Goal: Task Accomplishment & Management: Use online tool/utility

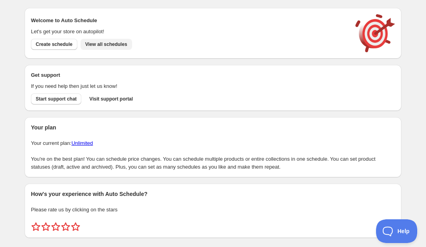
click at [103, 47] on span "View all schedules" at bounding box center [106, 44] width 42 height 6
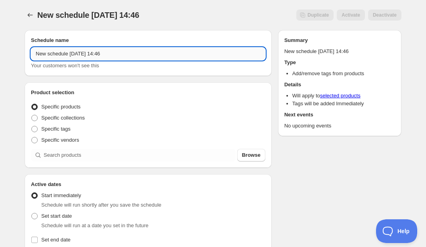
click at [112, 54] on input "New schedule [DATE] 14:46" at bounding box center [148, 54] width 234 height 13
type input "REMOVE TAG - Ball Drop"
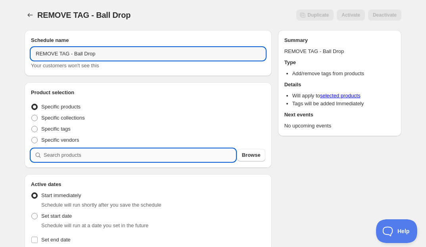
click at [50, 159] on input "search" at bounding box center [140, 155] width 192 height 13
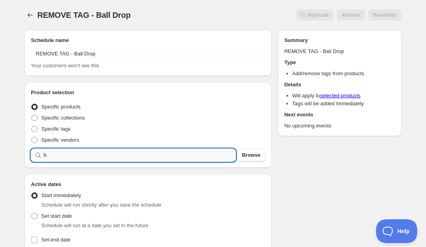
type input "b"
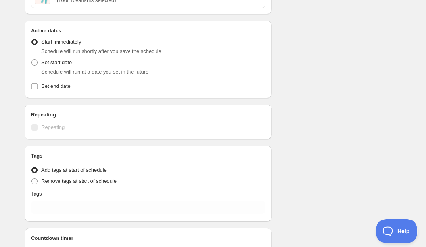
scroll to position [320, 0]
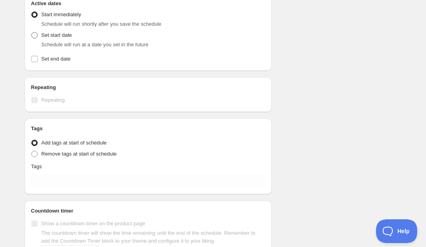
click at [35, 32] on label "Set start date" at bounding box center [51, 35] width 41 height 11
click at [32, 32] on input "Set start date" at bounding box center [31, 32] width 0 height 0
radio input "true"
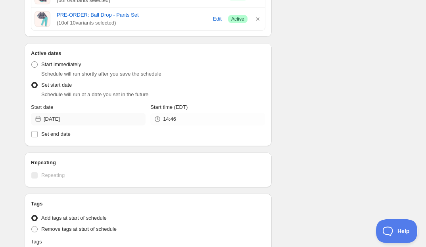
scroll to position [266, 0]
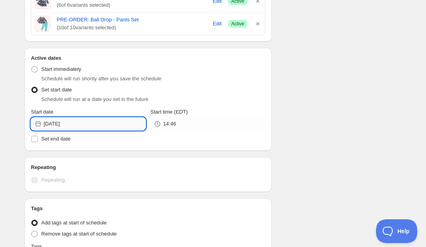
click at [113, 128] on input "[DATE]" at bounding box center [95, 124] width 102 height 13
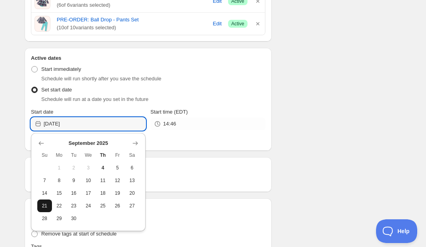
click at [45, 206] on span "21" at bounding box center [44, 206] width 8 height 6
type input "[DATE]"
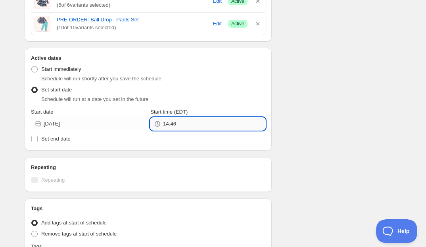
click at [191, 125] on input "14:46" at bounding box center [214, 124] width 102 height 13
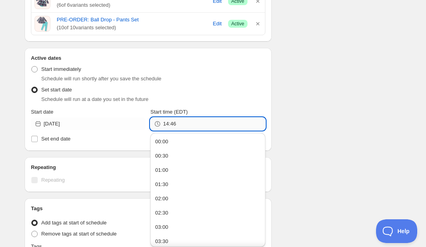
click at [191, 125] on input "14:46" at bounding box center [214, 124] width 102 height 13
type input "1"
click at [288, 99] on div "Schedule name REMOVE TAG - Ball Drop Your customers won't see this Product sele…" at bounding box center [209, 60] width 383 height 605
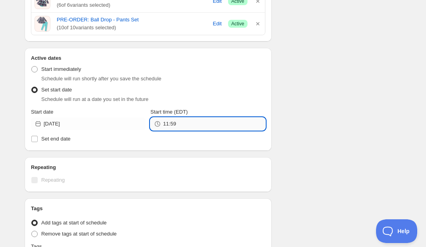
click at [222, 130] on input "11:59" at bounding box center [214, 124] width 102 height 13
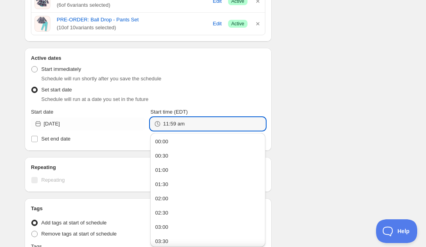
type input "11:59"
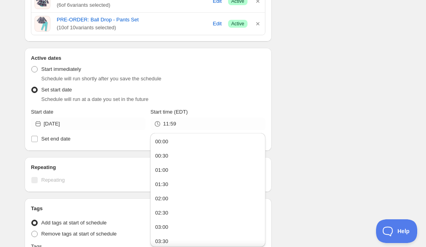
click at [292, 136] on div "Schedule name REMOVE TAG - Ball Drop Your customers won't see this Product sele…" at bounding box center [209, 60] width 383 height 605
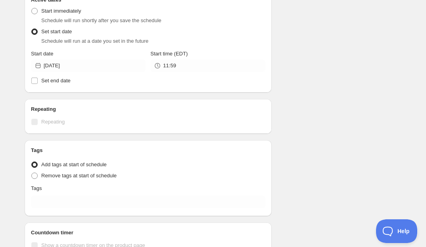
scroll to position [325, 0]
click at [33, 176] on span at bounding box center [34, 175] width 6 height 6
click at [32, 172] on input "Remove tags at start of schedule" at bounding box center [31, 172] width 0 height 0
radio input "true"
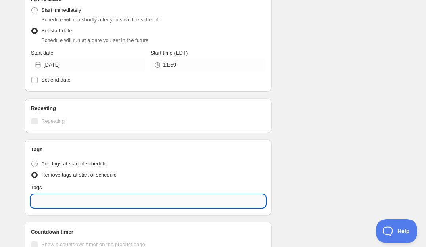
click at [67, 206] on input "text" at bounding box center [148, 201] width 234 height 13
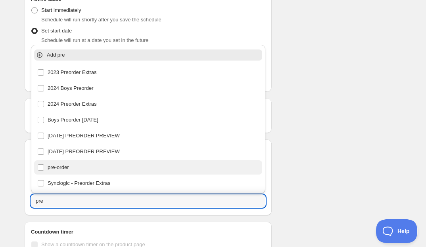
click at [63, 167] on div "pre-order" at bounding box center [148, 167] width 222 height 11
type input "pre-order"
checkbox input "true"
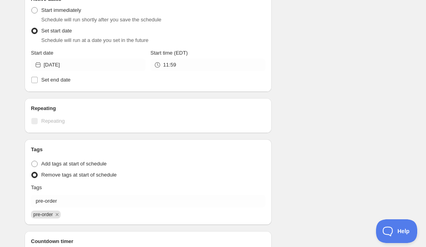
click at [318, 191] on div "Schedule name REMOVE TAG - Ball Drop Your customers won't see this Product sele…" at bounding box center [209, 6] width 383 height 615
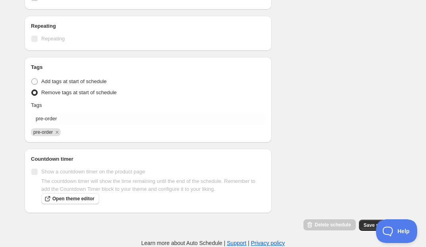
scroll to position [408, 0]
click at [366, 226] on span "Save schedule" at bounding box center [380, 225] width 33 height 6
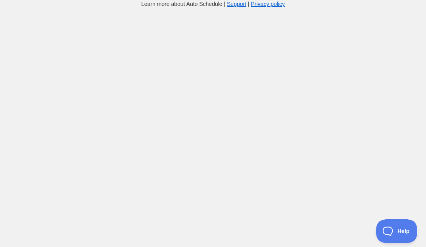
scroll to position [8, 0]
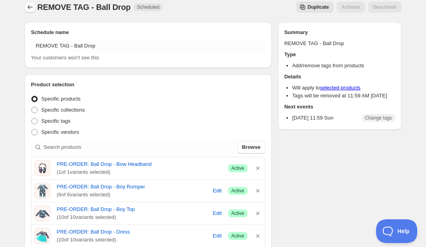
click at [30, 6] on icon "Schedules" at bounding box center [30, 7] width 8 height 8
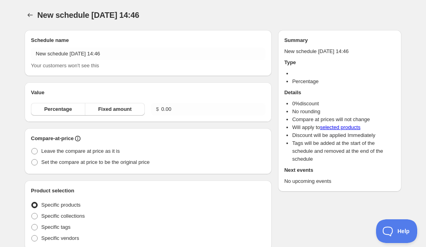
type input "New schedule Sep 04 2025 14:47"
radio input "true"
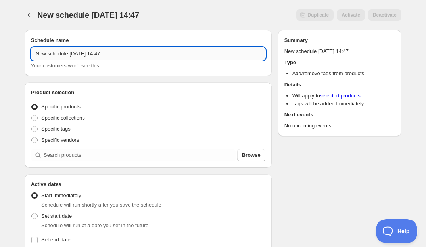
click at [91, 54] on input "New schedule Sep 04 2025 14:47" at bounding box center [148, 54] width 234 height 13
type input "ADD TAG - Ball Drop"
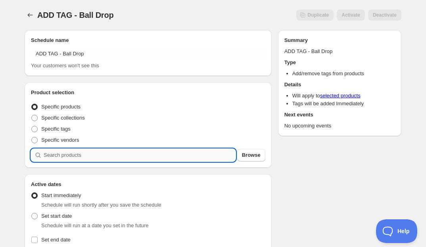
click at [60, 155] on input "search" at bounding box center [140, 155] width 192 height 13
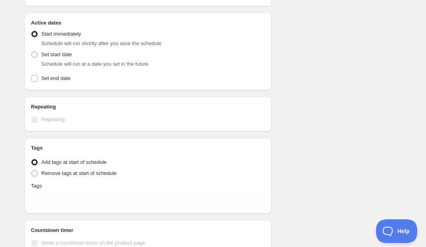
scroll to position [304, 0]
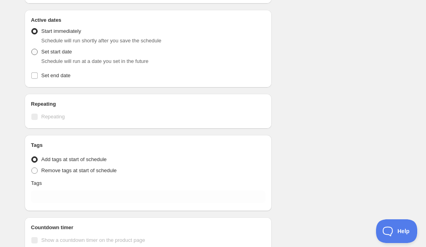
click at [38, 51] on span at bounding box center [34, 51] width 7 height 7
click at [32, 49] on input "Set start date" at bounding box center [31, 49] width 0 height 0
radio input "true"
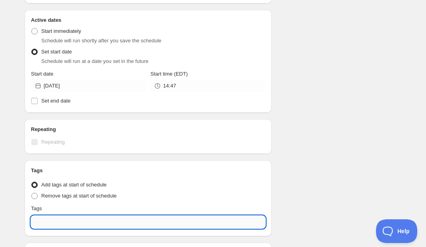
click at [61, 224] on input "text" at bounding box center [148, 222] width 234 height 13
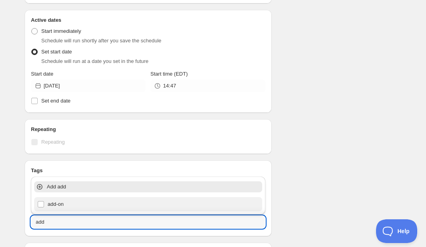
click at [68, 206] on div "add-on" at bounding box center [148, 204] width 222 height 11
type input "add-on"
checkbox input "true"
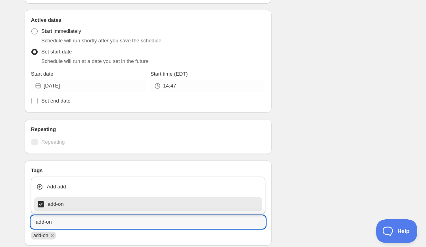
click at [296, 199] on div "Schedule name ADD TAG - Ball Drop Your customers won't see this Product selecti…" at bounding box center [209, 27] width 383 height 615
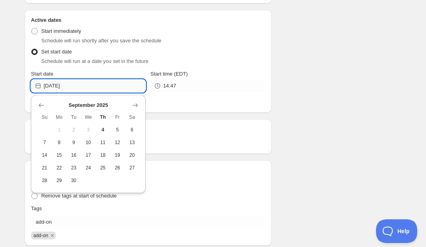
click at [99, 89] on input "2025-09-04" at bounding box center [95, 86] width 102 height 13
click at [59, 168] on span "22" at bounding box center [59, 168] width 8 height 6
type input "2025-09-22"
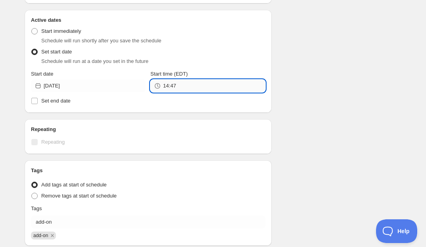
click at [201, 86] on input "14:47" at bounding box center [214, 86] width 102 height 13
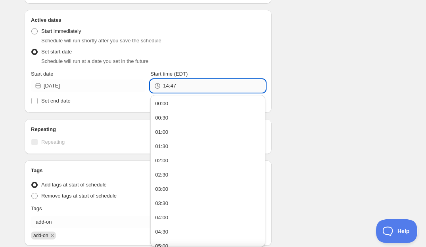
click at [201, 86] on input "14:47" at bounding box center [214, 86] width 102 height 13
type input "09:00"
click at [296, 94] on div "Schedule name ADD TAG - Ball Drop Your customers won't see this Product selecti…" at bounding box center [209, 27] width 383 height 615
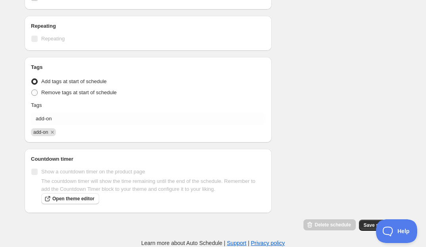
scroll to position [408, 0]
click at [369, 224] on span "Save schedule" at bounding box center [380, 225] width 33 height 6
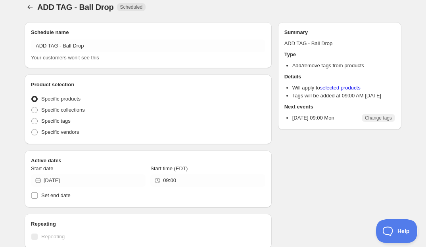
radio input "true"
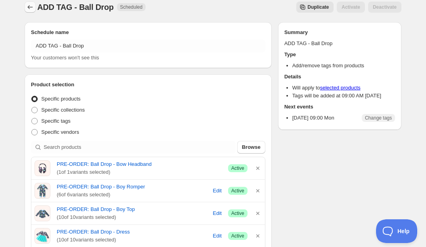
click at [29, 7] on icon "Schedules" at bounding box center [30, 7] width 5 height 4
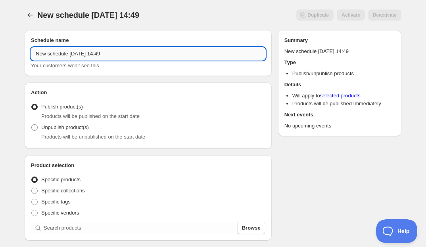
click at [101, 54] on input "New schedule Sep 04 2025 14:49" at bounding box center [148, 54] width 234 height 13
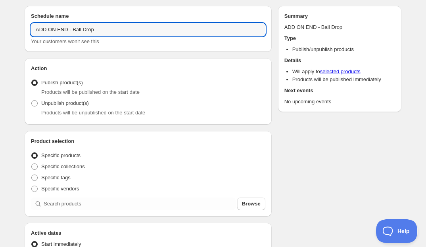
scroll to position [26, 0]
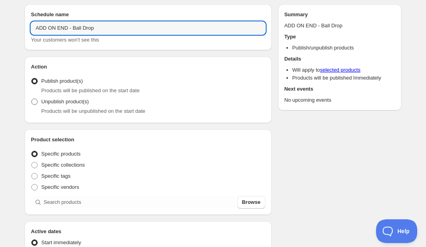
type input "ADD ON END - Ball Drop"
click at [35, 102] on span at bounding box center [34, 102] width 6 height 6
click at [32, 99] on input "Unpublish product(s)" at bounding box center [31, 99] width 0 height 0
radio input "true"
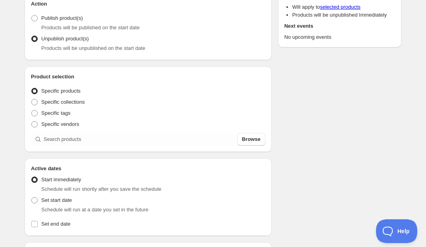
scroll to position [90, 0]
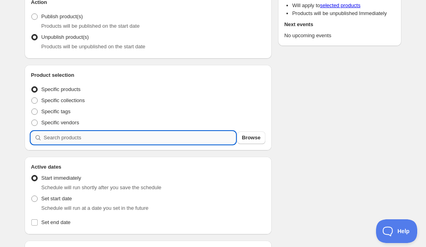
click at [81, 137] on input "search" at bounding box center [140, 138] width 192 height 13
type input "b"
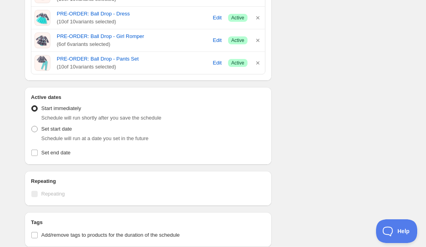
scroll to position [302, 0]
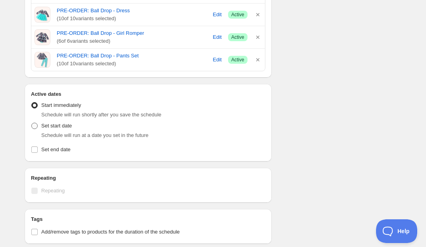
click at [39, 129] on label "Set start date" at bounding box center [51, 126] width 41 height 11
click at [32, 123] on input "Set start date" at bounding box center [31, 123] width 0 height 0
radio input "true"
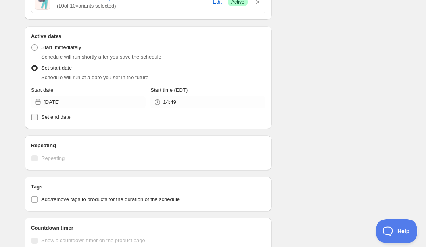
scroll to position [381, 0]
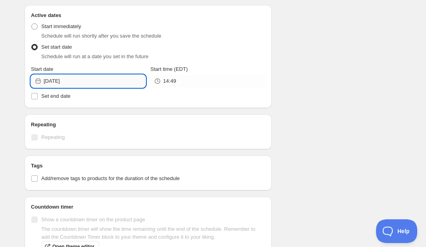
click at [94, 80] on input "2025-09-04" at bounding box center [95, 81] width 102 height 13
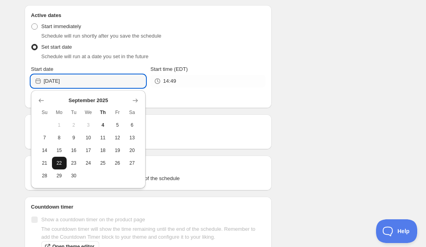
click at [57, 166] on span "22" at bounding box center [59, 163] width 8 height 6
type input "2025-09-22"
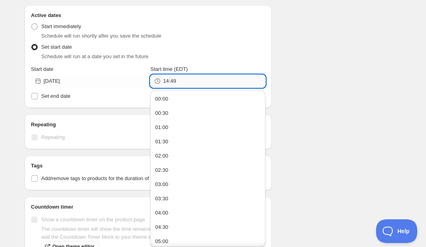
click at [188, 84] on input "14:49" at bounding box center [214, 81] width 102 height 13
type input "23:59"
click at [293, 86] on div "Schedule name ADD ON END - Ball Drop Your customers won't see this Action Actio…" at bounding box center [209, 5] width 383 height 727
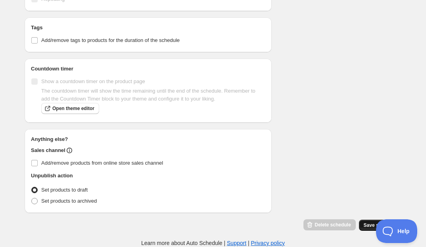
scroll to position [521, 0]
click at [368, 224] on span "Save schedule" at bounding box center [380, 225] width 33 height 6
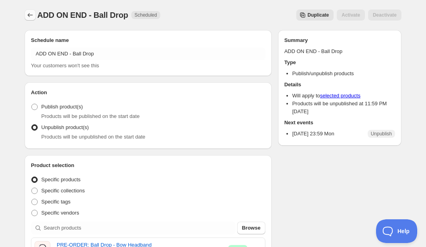
click at [27, 14] on icon "Schedules" at bounding box center [30, 15] width 8 height 8
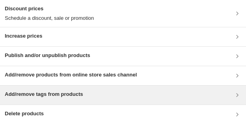
click at [44, 90] on h3 "Add/remove tags from products" at bounding box center [44, 94] width 78 height 8
click at [72, 95] on h3 "Add/remove tags from products" at bounding box center [44, 94] width 78 height 8
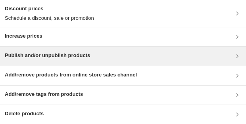
click at [71, 58] on h3 "Publish and/or unpublish products" at bounding box center [47, 56] width 85 height 8
